Goal: Feedback & Contribution: Submit feedback/report problem

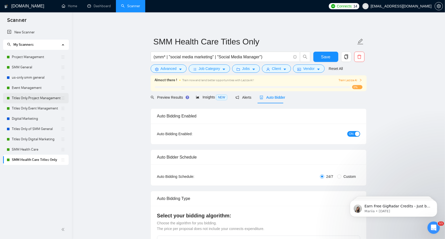
click at [33, 98] on link "Titles Only Project Management" at bounding box center [36, 98] width 49 height 10
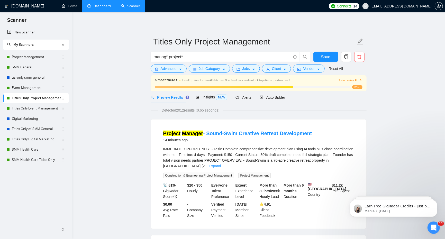
click at [107, 6] on link "Dashboard" at bounding box center [98, 6] width 23 height 4
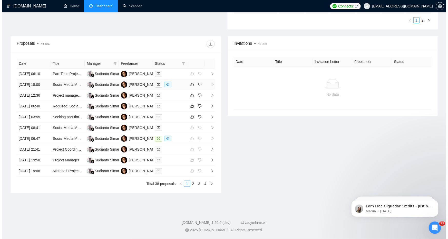
scroll to position [224, 0]
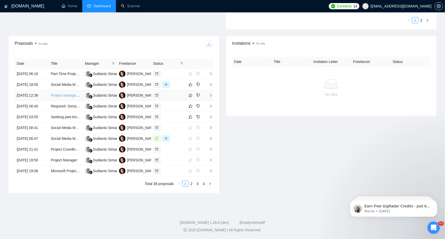
click at [73, 93] on link "Project manager for websites" at bounding box center [74, 95] width 46 height 4
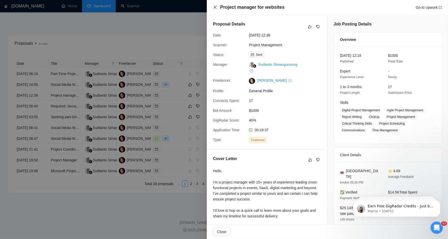
click at [214, 8] on icon "close" at bounding box center [215, 7] width 4 height 4
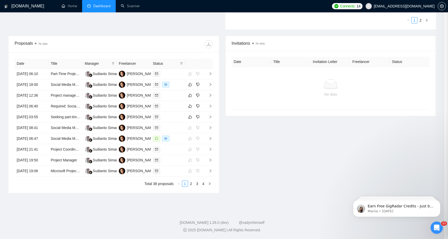
scroll to position [175, 0]
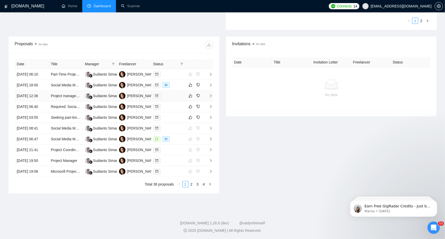
click at [68, 101] on td "Project manager for websites" at bounding box center [66, 96] width 34 height 11
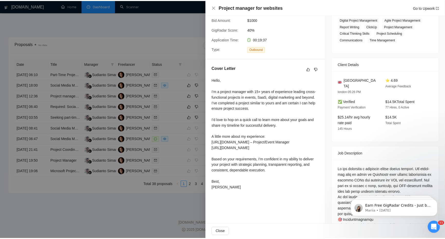
scroll to position [103, 0]
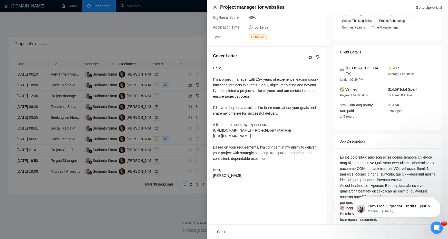
click at [217, 7] on icon "close" at bounding box center [215, 7] width 4 height 4
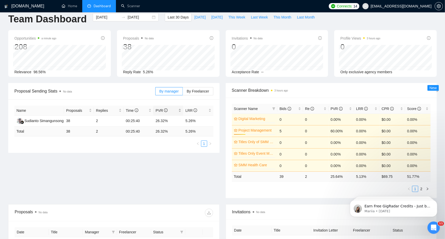
scroll to position [0, 0]
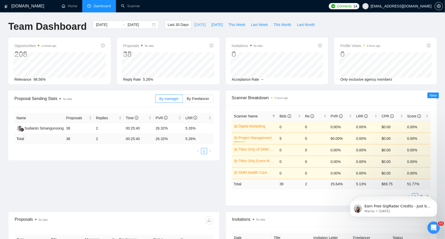
drag, startPoint x: 198, startPoint y: 24, endPoint x: 158, endPoint y: 100, distance: 86.1
click at [198, 24] on button "Today" at bounding box center [199, 25] width 17 height 8
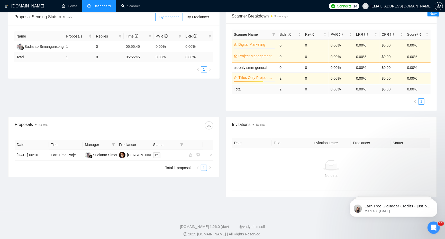
scroll to position [86, 0]
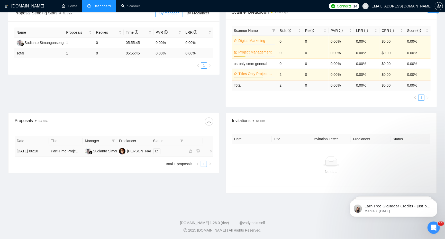
click at [69, 157] on td "Part-Time Project Manager" at bounding box center [66, 151] width 34 height 11
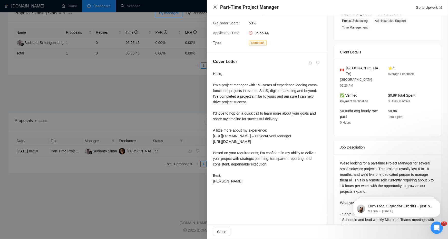
click at [215, 6] on icon "close" at bounding box center [215, 7] width 4 height 4
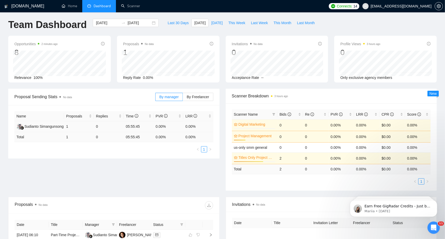
scroll to position [0, 0]
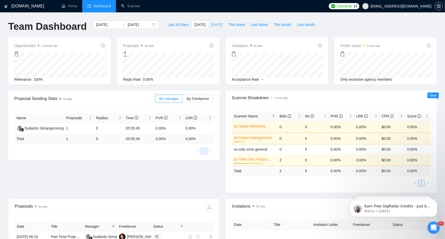
click at [211, 22] on span "Yesterday" at bounding box center [216, 25] width 11 height 6
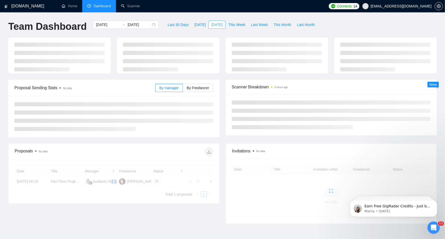
type input "2025-08-17"
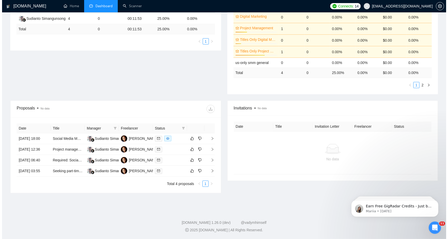
scroll to position [128, 0]
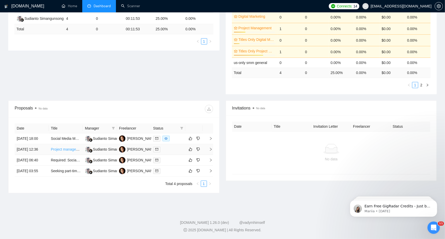
click at [68, 147] on link "Project manager for websites" at bounding box center [74, 149] width 46 height 4
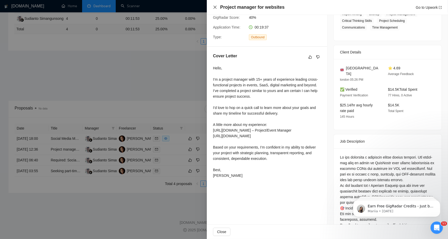
click at [217, 7] on icon "close" at bounding box center [215, 7] width 4 height 4
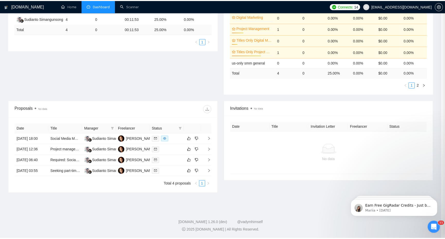
scroll to position [109, 0]
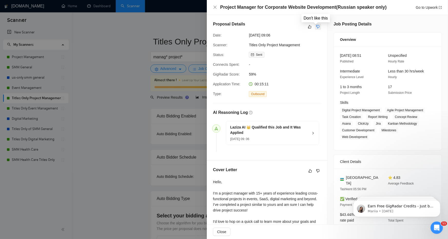
click at [317, 28] on icon "dislike" at bounding box center [318, 27] width 4 height 4
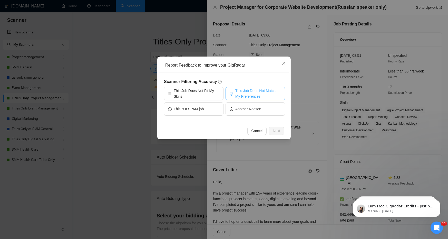
click at [241, 97] on span "This Job Does Not Match My Preferences" at bounding box center [259, 93] width 46 height 11
click at [277, 130] on span "Next" at bounding box center [276, 131] width 7 height 6
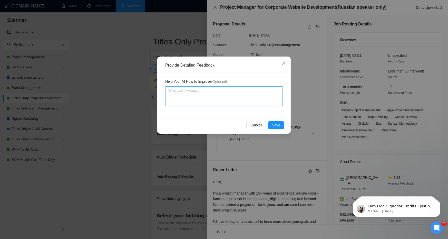
click at [230, 100] on textarea at bounding box center [224, 96] width 118 height 20
type textarea "I"
type textarea "It"
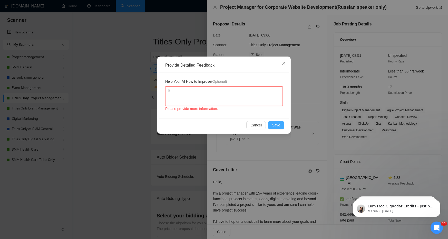
type textarea "It"
type textarea "It a"
type textarea "It as"
type textarea "It a"
type textarea "It"
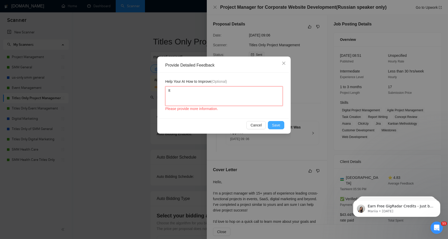
type textarea "It"
type textarea "I"
type textarea "T"
type textarea "Ti"
type textarea "Tit"
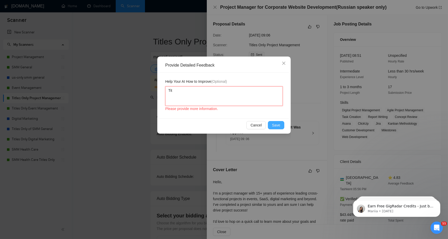
type textarea "Titl"
type textarea "Title"
type textarea "Title a"
type textarea "Title as"
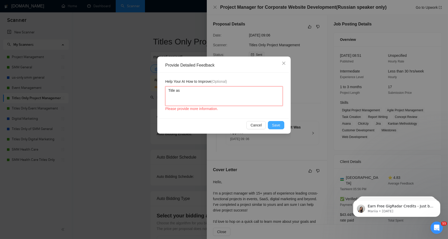
type textarea "Title ask"
type textarea "Title aske"
type textarea "Title asked"
type textarea "Title asked f"
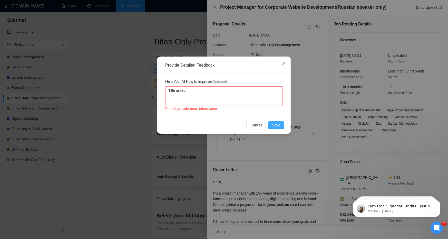
type textarea "Title asked fd"
type textarea "Title asked fdo"
type textarea "Title asked fdor"
type textarea "Title asked [PERSON_NAME]"
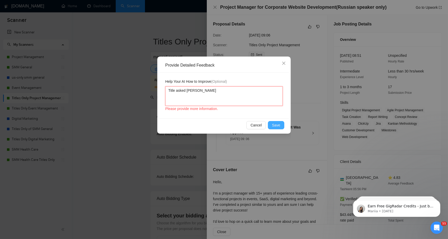
type textarea "Title asked [PERSON_NAME]"
type textarea "Title asked fdor Rusia"
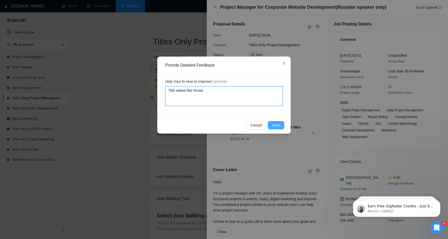
type textarea "Title asked fdor Rusian"
type textarea "Title asked fdor Rusiann"
type textarea "Title asked fdor Rusian"
type textarea "Title asked fdor Rusiana"
type textarea "Title asked fdor Rusianan"
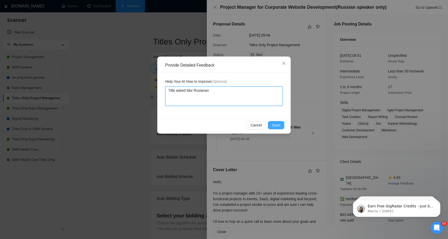
type textarea "Title asked fdor Rusianan"
type textarea "Title asked fdor Rusiana"
type textarea "Title asked fdor Rusian"
type textarea "Title asked fdor Rusia"
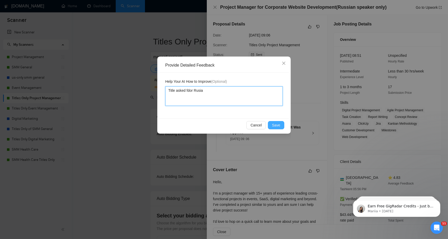
type textarea "Title asked [PERSON_NAME]"
type textarea "Title asked fdor"
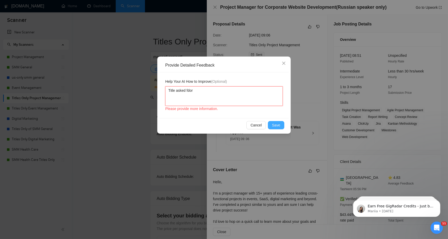
type textarea "Title asked fdo"
type textarea "Title asked fd"
type textarea "Title asked f"
type textarea "Title asked fo"
type textarea "Title asked for"
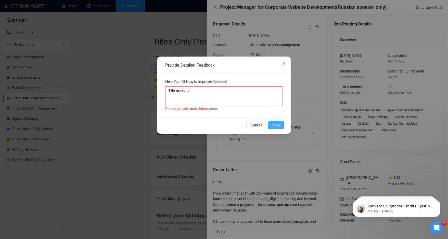
type textarea "Title asked for"
type textarea "Title asked for R"
type textarea "Title asked for [PERSON_NAME]"
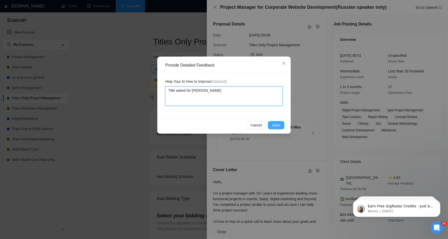
type textarea "Title asked for [PERSON_NAME]"
type textarea "Title asked for [GEOGRAPHIC_DATA]"
type textarea "Title asked for Russian"
type textarea "Title asked for Russian s"
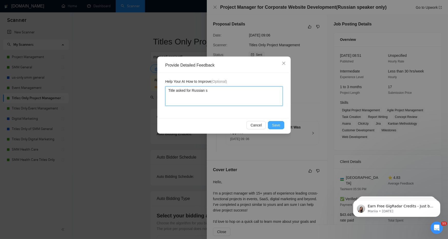
type textarea "Title asked for Russian sp"
type textarea "Title asked for Russian spe"
type textarea "Title asked for Russian spea"
type textarea "Title asked for [DEMOGRAPHIC_DATA] speak"
type textarea "Title asked for [DEMOGRAPHIC_DATA] [PERSON_NAME]"
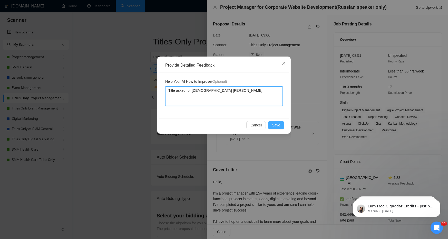
type textarea "Title asked for [DEMOGRAPHIC_DATA] speaker"
type textarea "Title asked for [DEMOGRAPHIC_DATA] speaker o"
type textarea "Title asked for [DEMOGRAPHIC_DATA] speaker on"
type textarea "Title asked for [DEMOGRAPHIC_DATA] speaker onl"
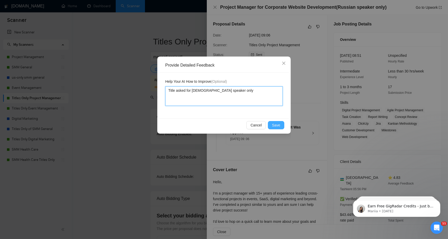
type textarea "Title asked for [DEMOGRAPHIC_DATA] speaker only"
click at [276, 126] on span "Save" at bounding box center [276, 125] width 8 height 6
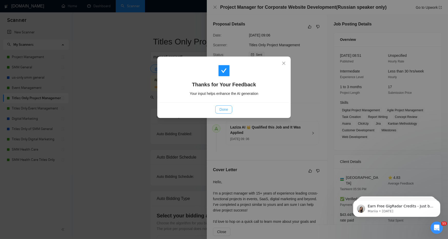
click at [226, 109] on span "Done" at bounding box center [224, 110] width 8 height 6
